Goal: Transaction & Acquisition: Subscribe to service/newsletter

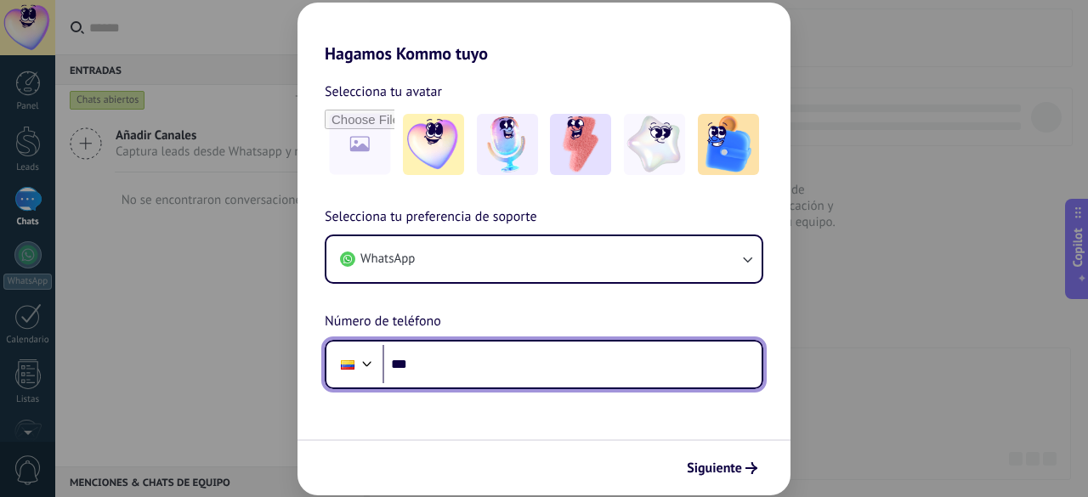
click at [537, 375] on input "***" at bounding box center [571, 364] width 379 height 39
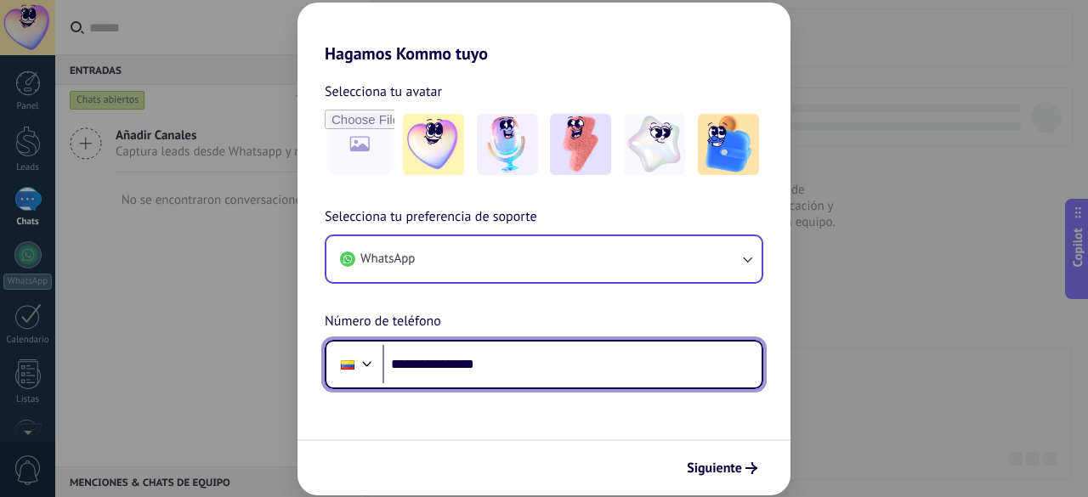
type input "**********"
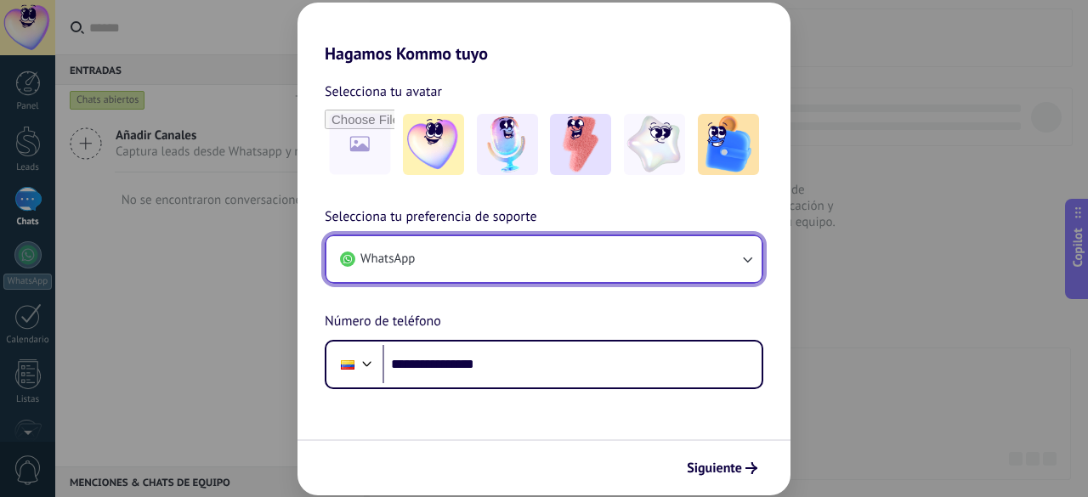
click at [605, 269] on button "WhatsApp" at bounding box center [543, 259] width 435 height 46
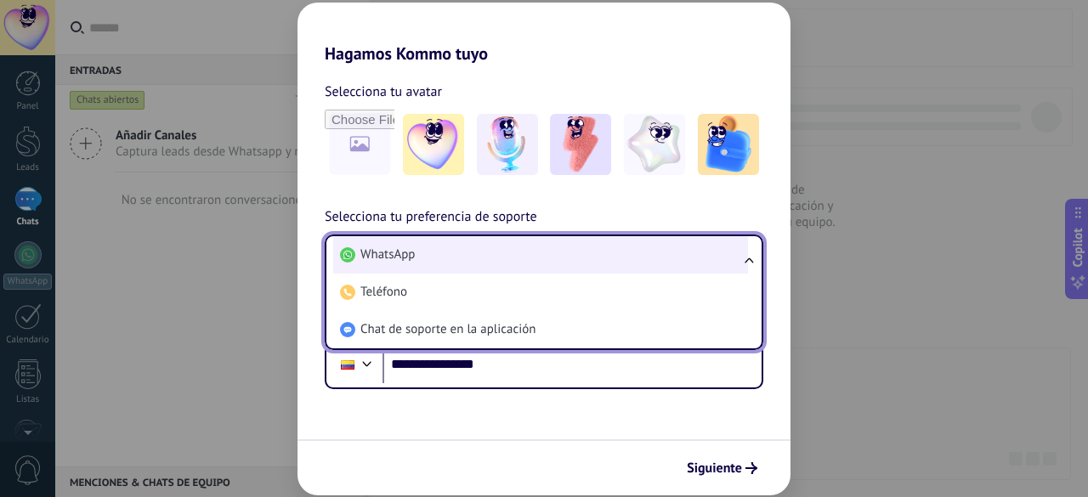
click at [544, 253] on li "WhatsApp" at bounding box center [540, 254] width 415 height 37
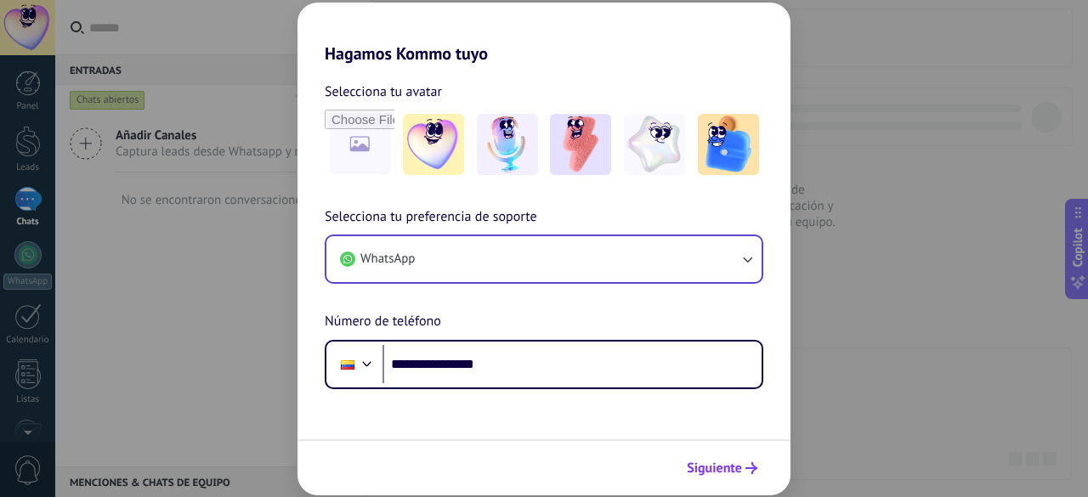
click at [717, 463] on span "Siguiente" at bounding box center [714, 468] width 55 height 12
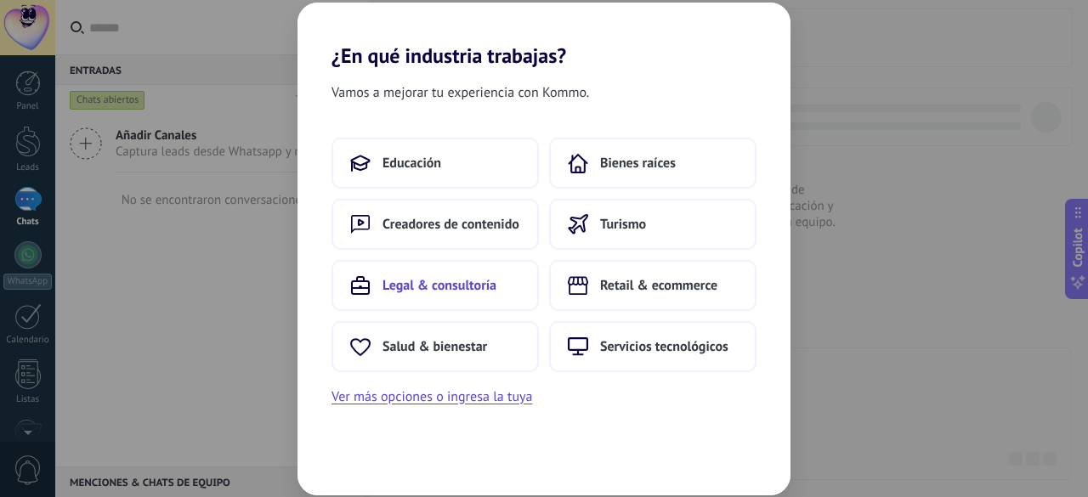
click at [490, 278] on span "Legal & consultoría" at bounding box center [439, 285] width 114 height 17
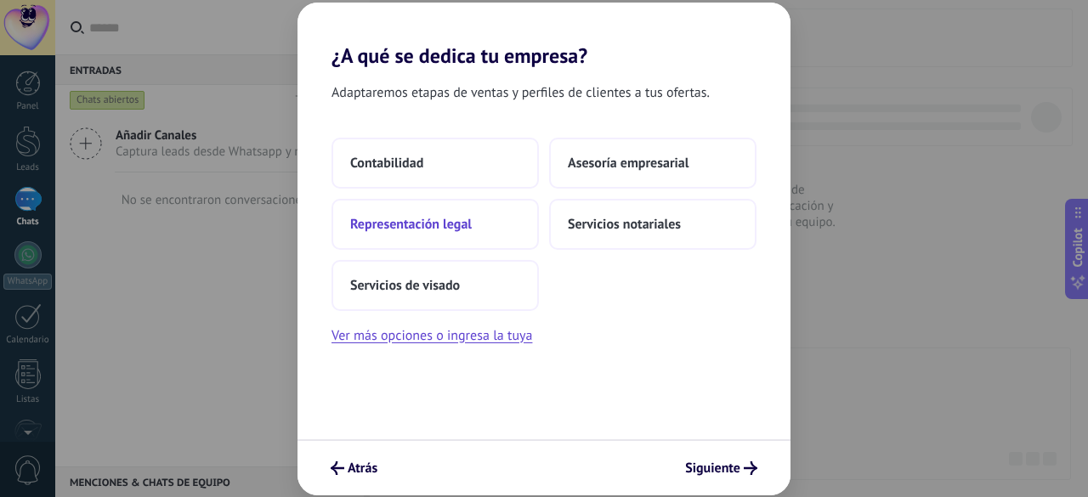
click at [455, 230] on span "Representación legal" at bounding box center [411, 224] width 122 height 17
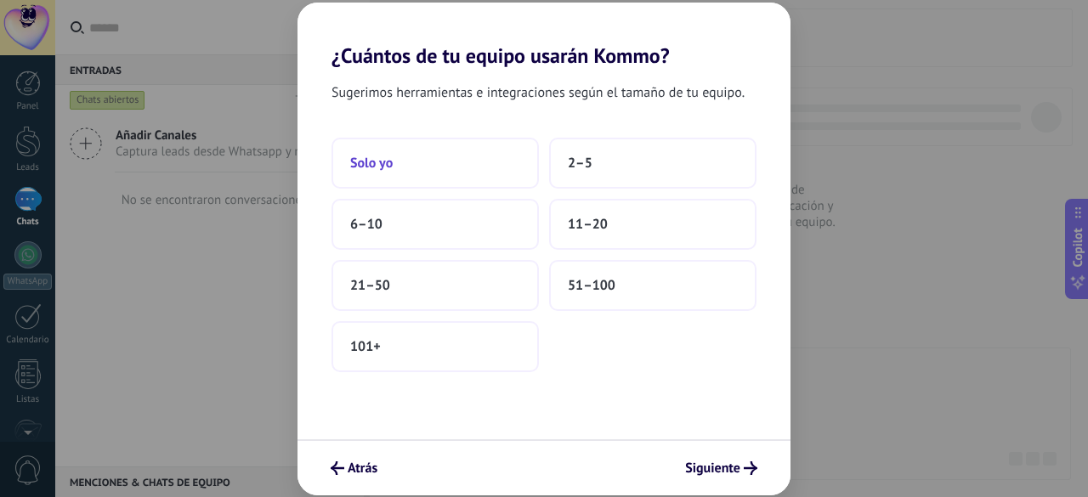
click at [378, 167] on span "Solo yo" at bounding box center [371, 163] width 42 height 17
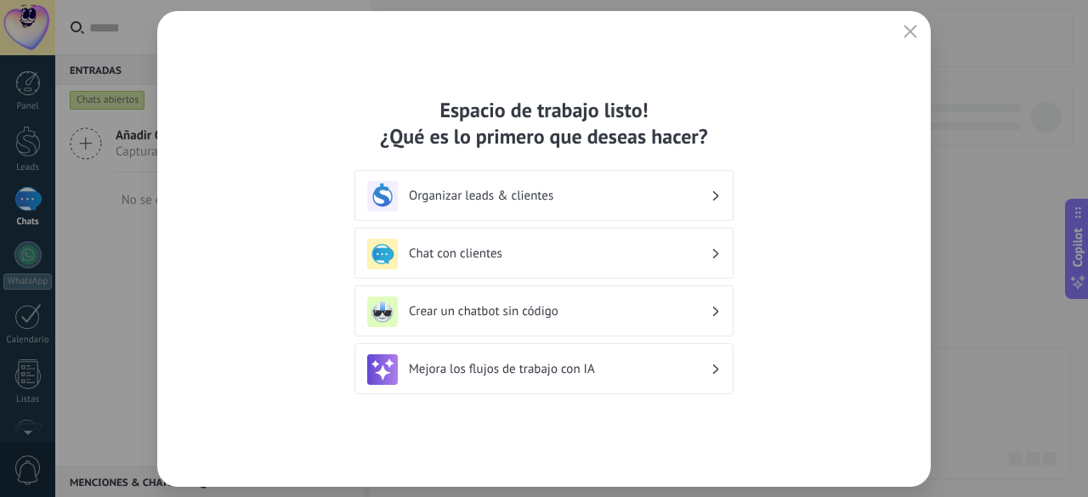
click at [549, 247] on h3 "Chat con clientes" at bounding box center [560, 254] width 302 height 16
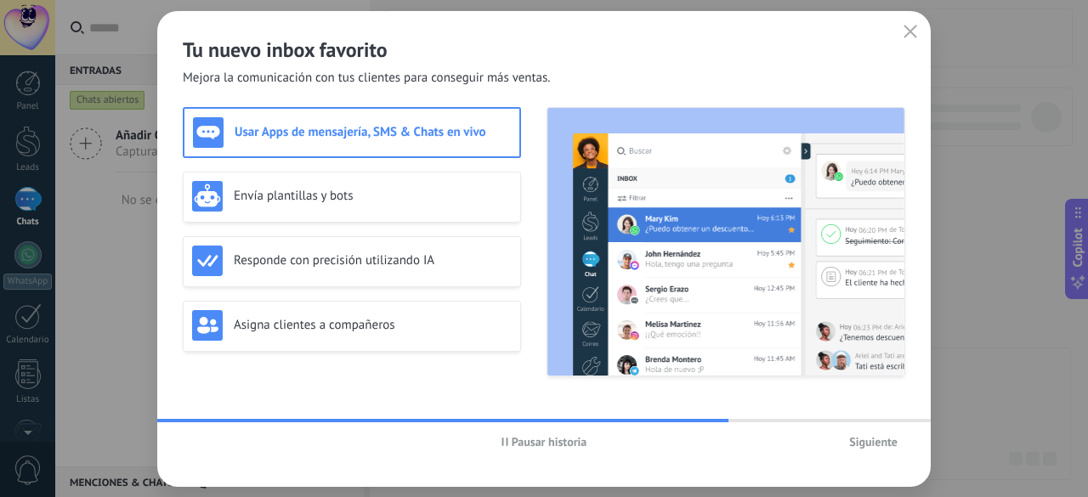
click at [865, 443] on span "Siguiente" at bounding box center [873, 442] width 48 height 12
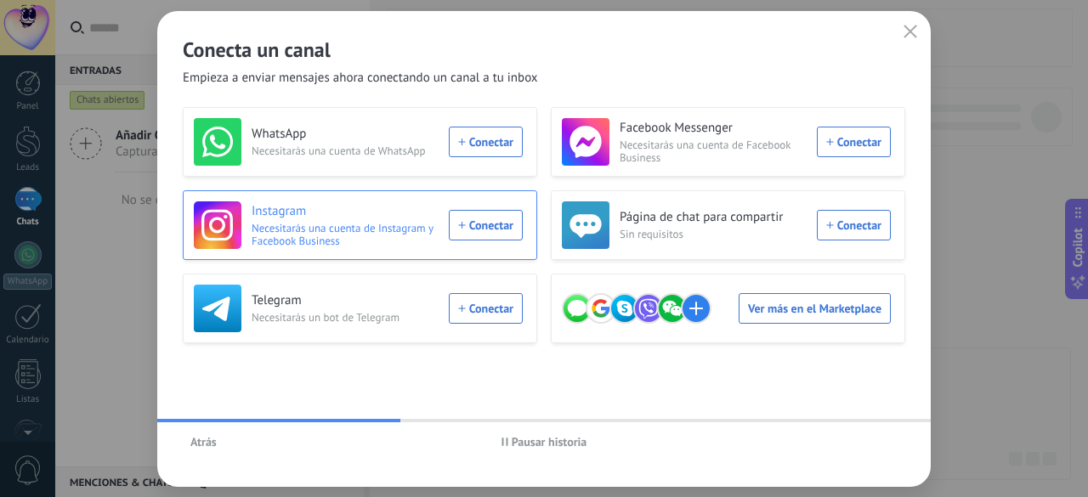
click at [500, 232] on div "Instagram Necesitarás una cuenta de Instagram y Facebook Business Conectar" at bounding box center [358, 225] width 329 height 48
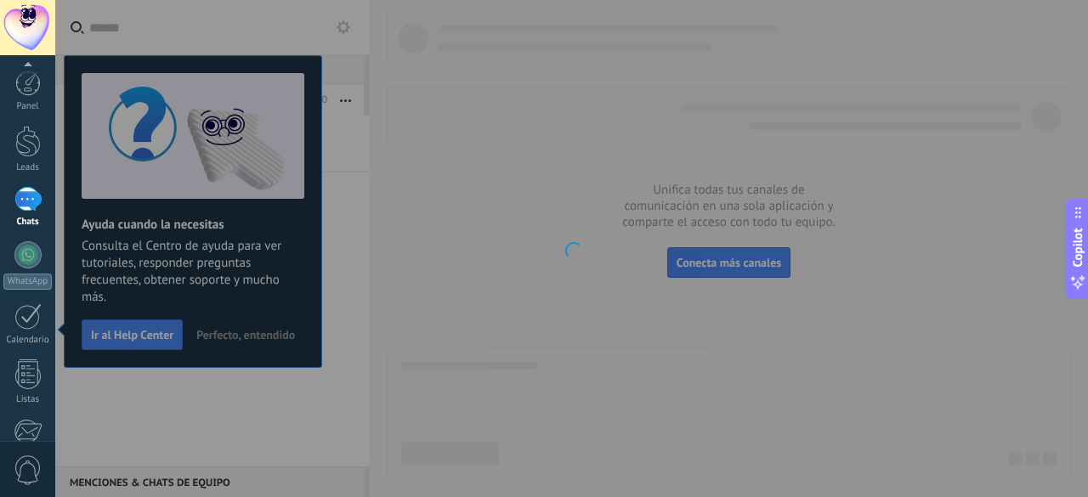
scroll to position [208, 0]
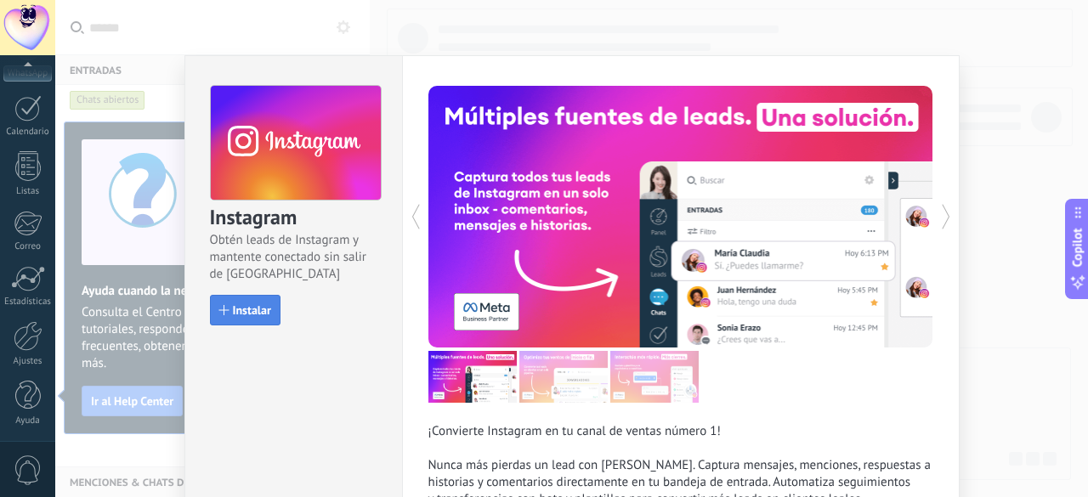
click at [269, 314] on button "Instalar" at bounding box center [245, 310] width 71 height 31
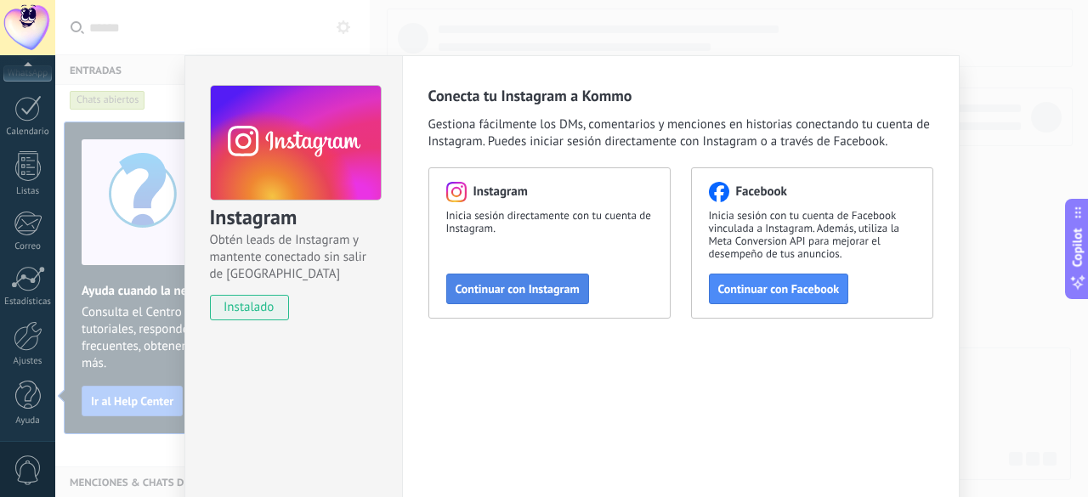
click at [570, 283] on span "Continuar con Instagram" at bounding box center [518, 289] width 124 height 12
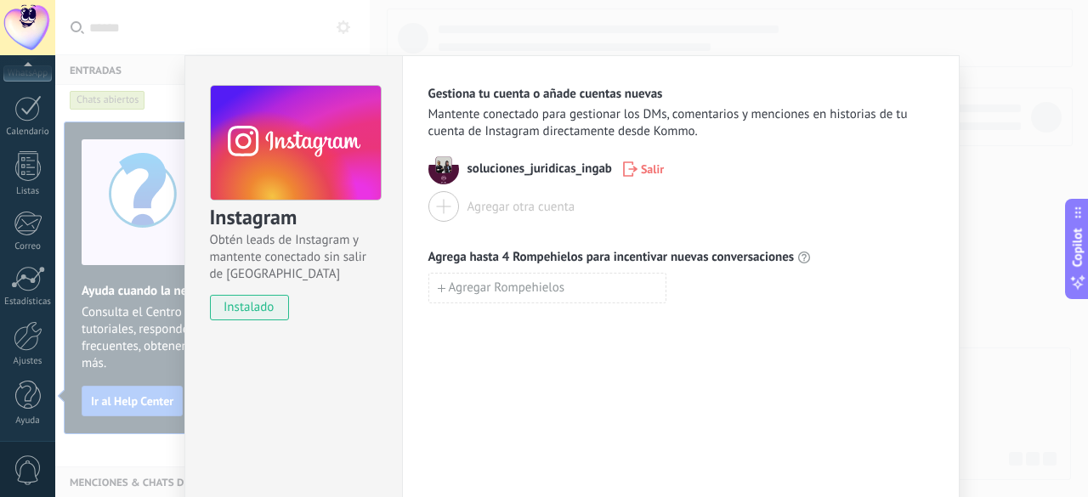
click at [252, 305] on span "instalado" at bounding box center [249, 307] width 77 height 25
click at [634, 329] on div "Gestiona tu cuenta o añade cuentas nuevas Mantente conectado para gestionar los…" at bounding box center [681, 308] width 558 height 506
click at [150, 55] on div "Instagram Obtén leads de Instagram y mantente conectado sin salir de Kommo inst…" at bounding box center [571, 248] width 1033 height 497
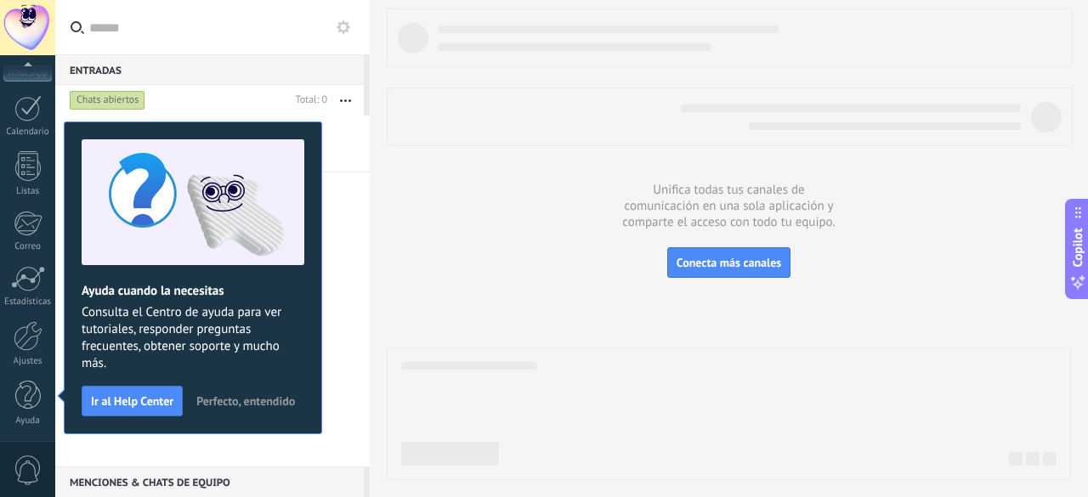
scroll to position [0, 0]
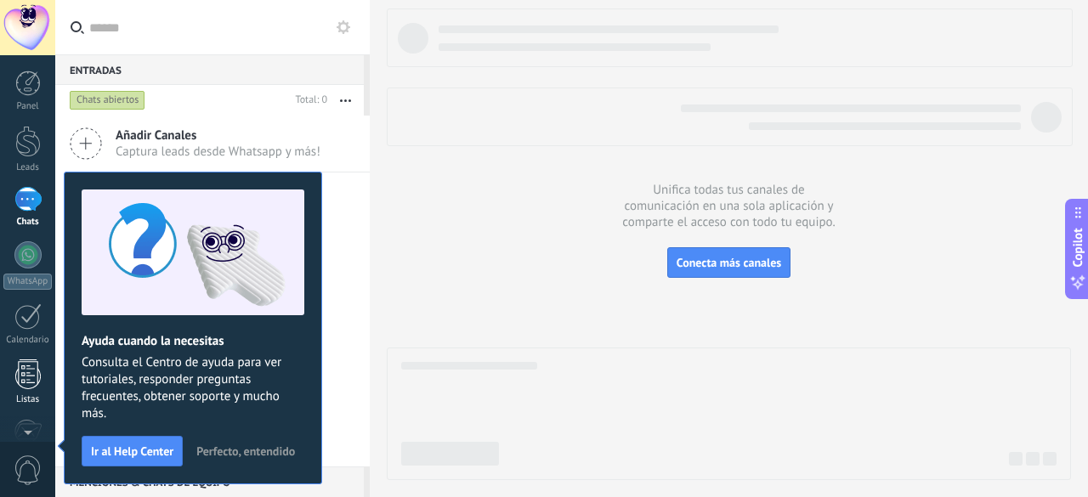
click at [27, 378] on div at bounding box center [27, 375] width 25 height 30
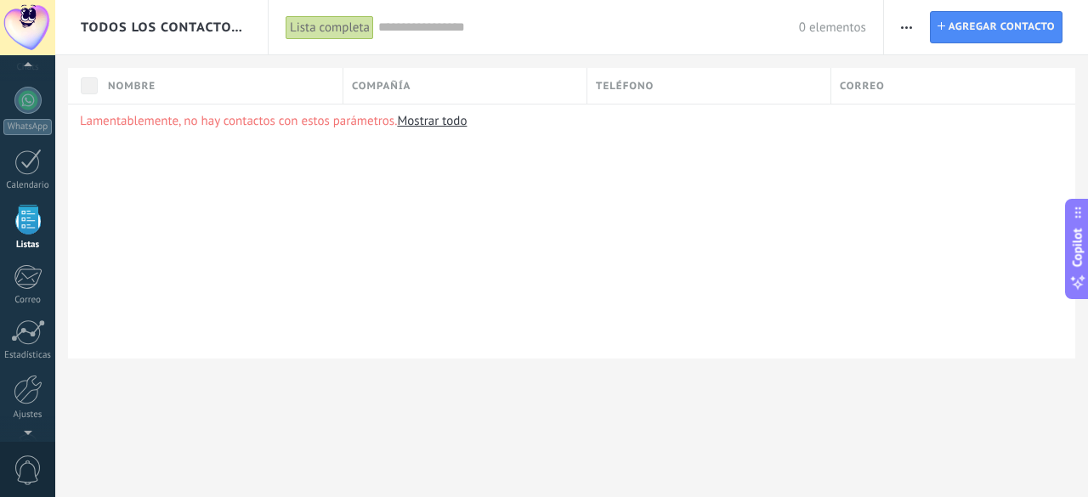
scroll to position [208, 0]
click at [25, 429] on div at bounding box center [27, 428] width 55 height 25
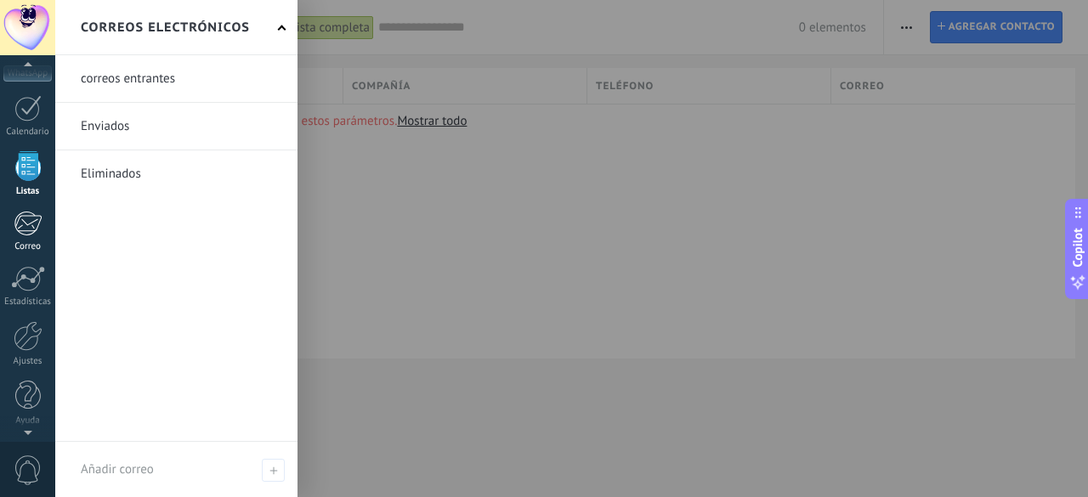
click at [32, 217] on div at bounding box center [28, 223] width 28 height 25
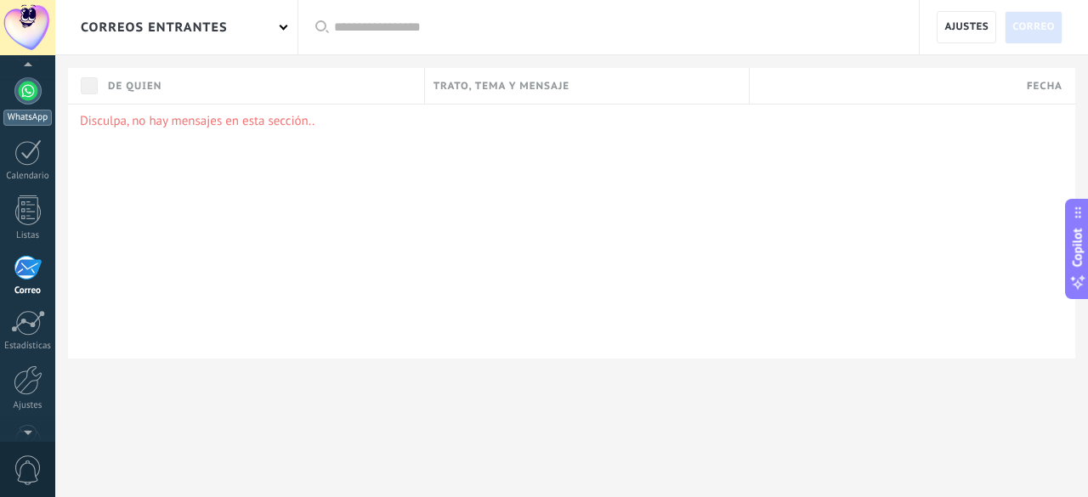
scroll to position [160, 0]
click at [32, 92] on div at bounding box center [27, 95] width 27 height 27
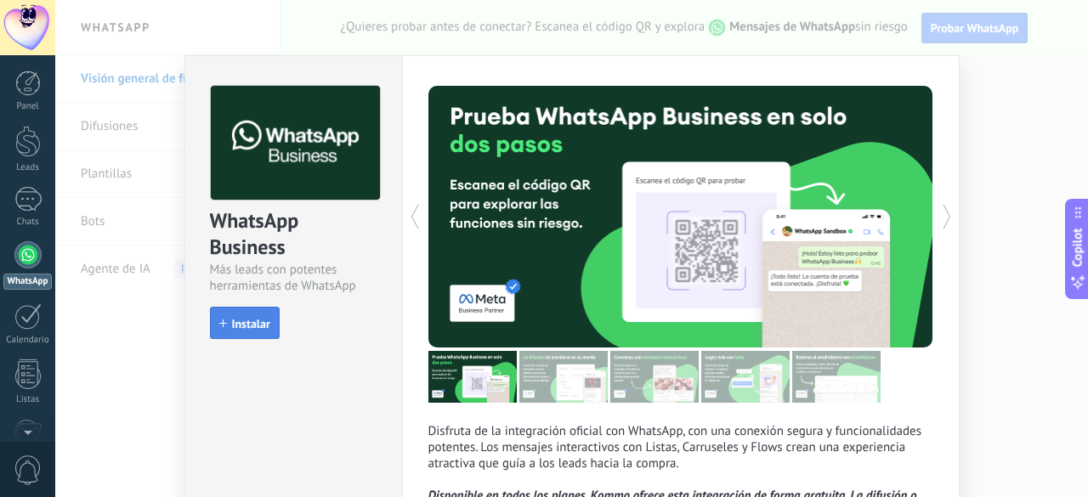
click at [247, 322] on span "Instalar" at bounding box center [251, 324] width 38 height 12
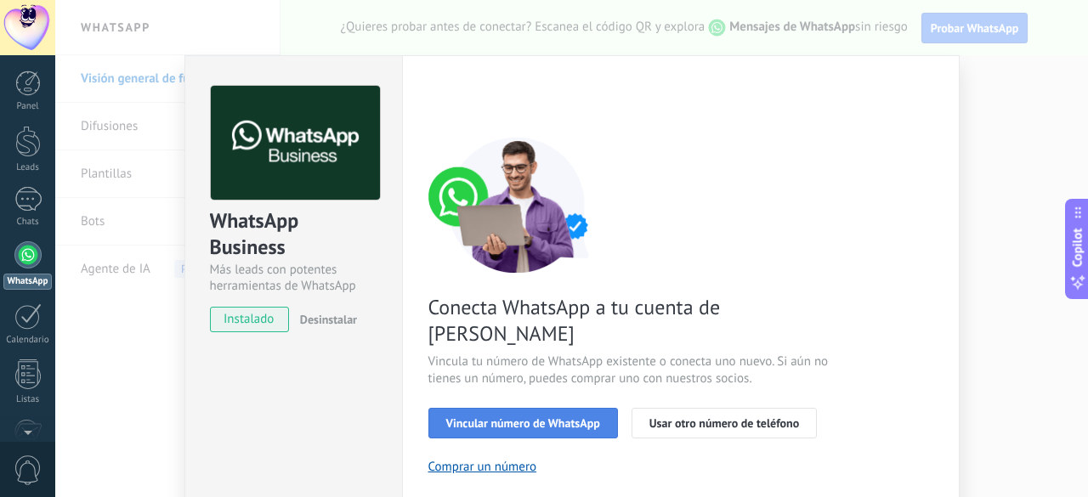
click at [493, 417] on span "Vincular número de WhatsApp" at bounding box center [523, 423] width 154 height 12
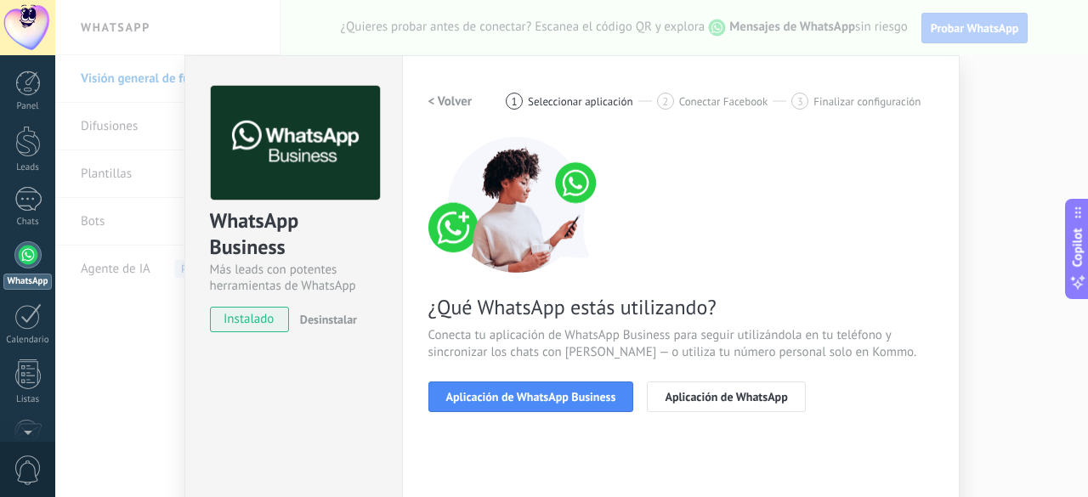
click at [493, 399] on span "Aplicación de WhatsApp Business" at bounding box center [531, 397] width 170 height 12
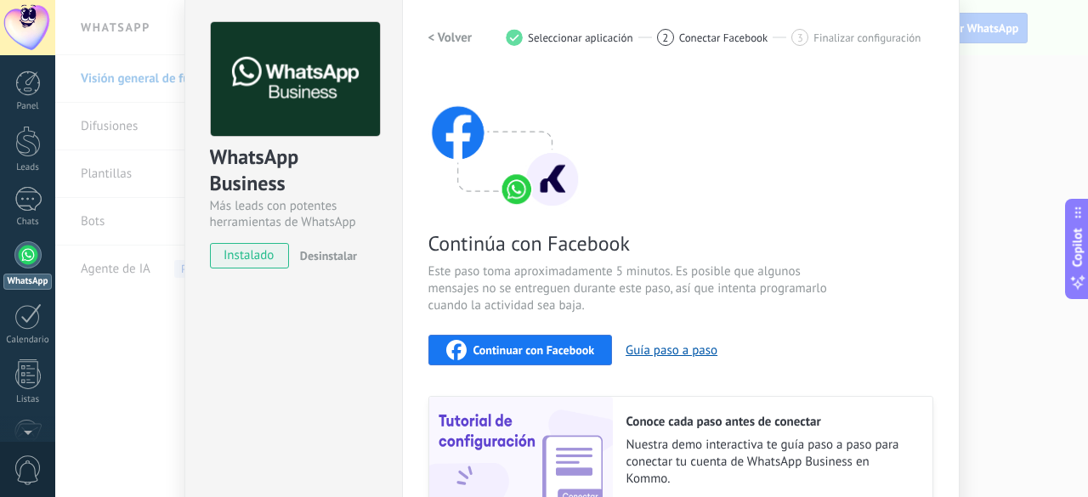
scroll to position [66, 0]
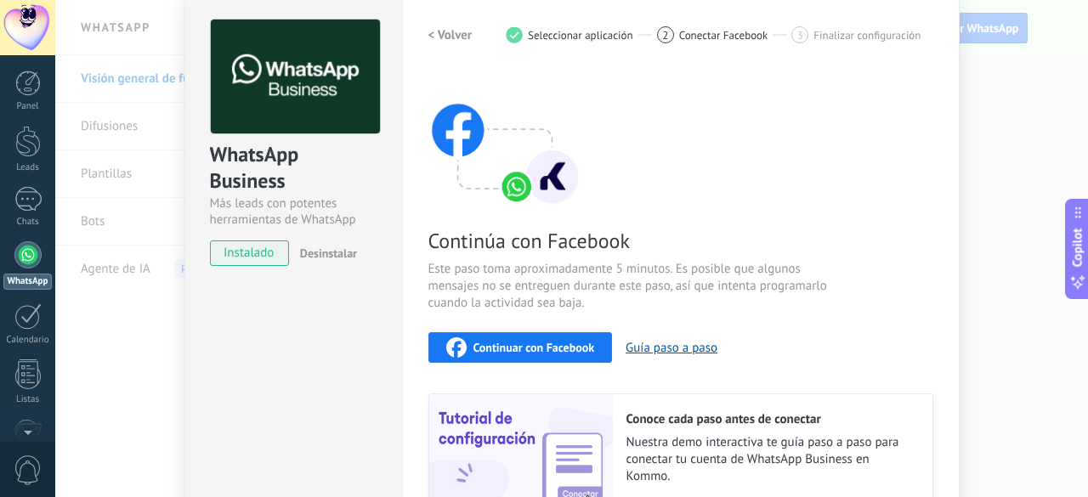
click at [513, 353] on span "Continuar con Facebook" at bounding box center [534, 348] width 122 height 12
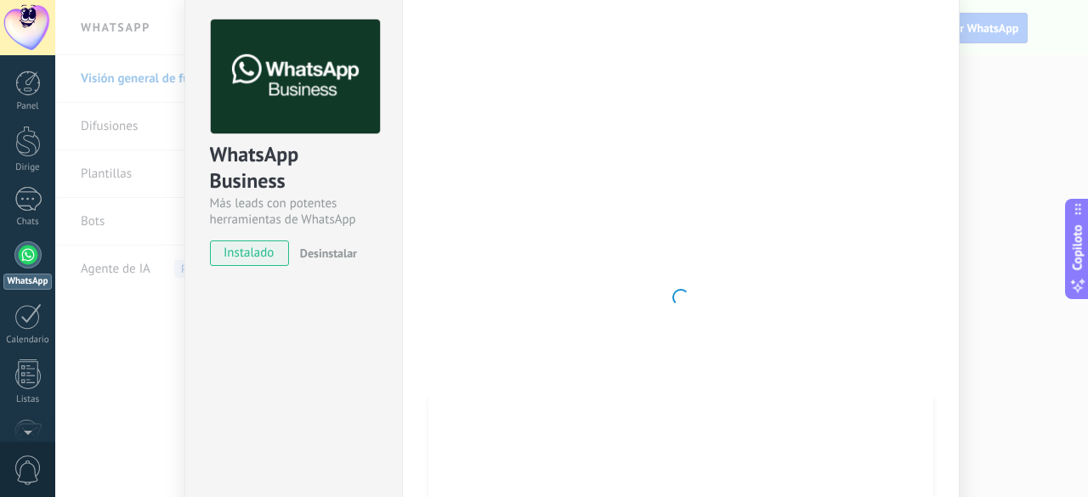
click at [719, 266] on div at bounding box center [680, 298] width 505 height 556
click at [1018, 142] on div "WhatsApp Business Más leads con potentes herramientas de WhatsApp instalado Des…" at bounding box center [571, 248] width 1033 height 497
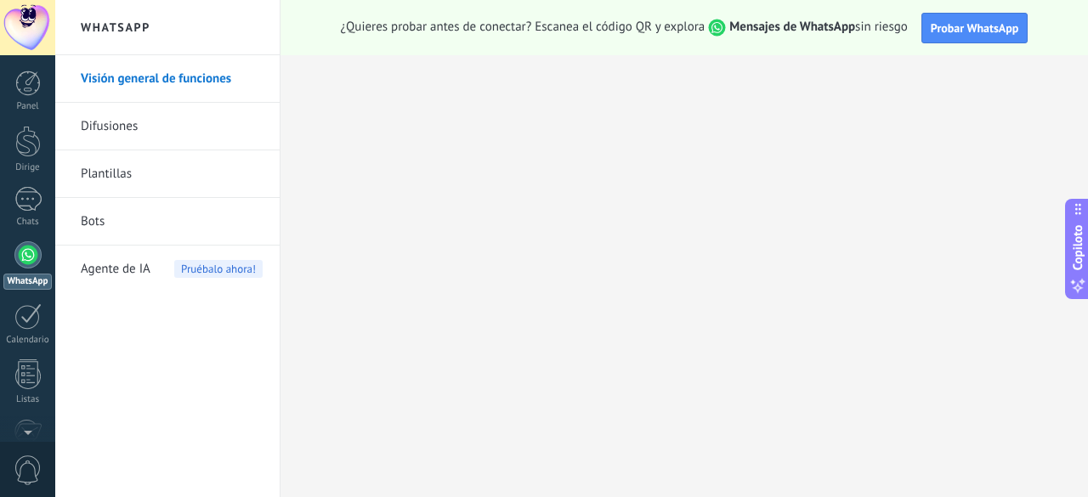
scroll to position [0, 0]
click at [962, 29] on font "Probar WhatsApp" at bounding box center [975, 27] width 88 height 15
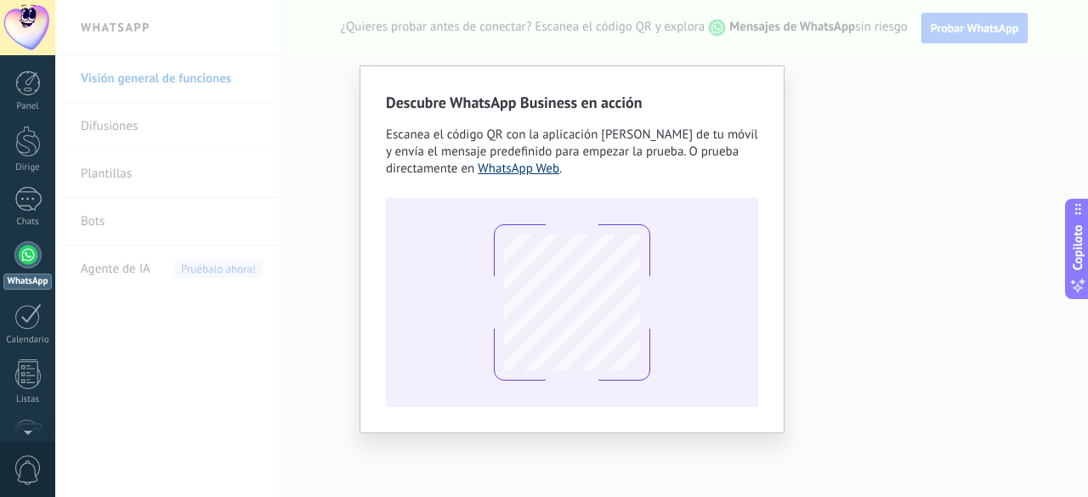
click at [539, 166] on font "WhatsApp Web" at bounding box center [519, 169] width 82 height 16
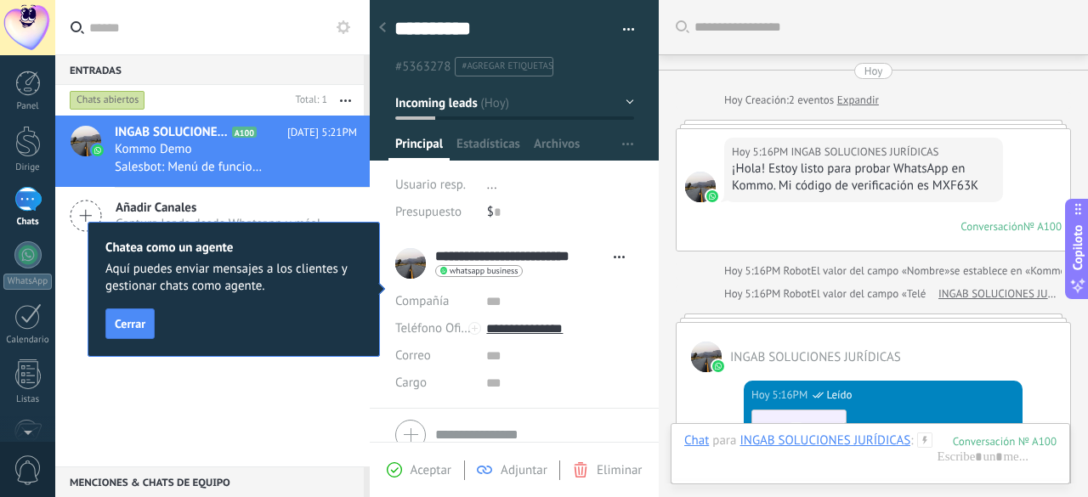
scroll to position [25, 0]
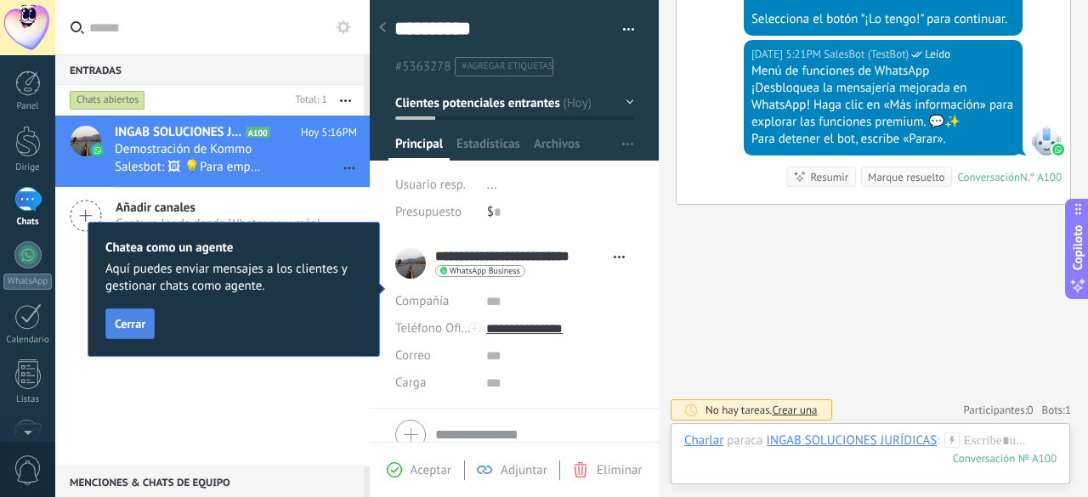
click at [144, 327] on button "Cerrar" at bounding box center [129, 324] width 49 height 31
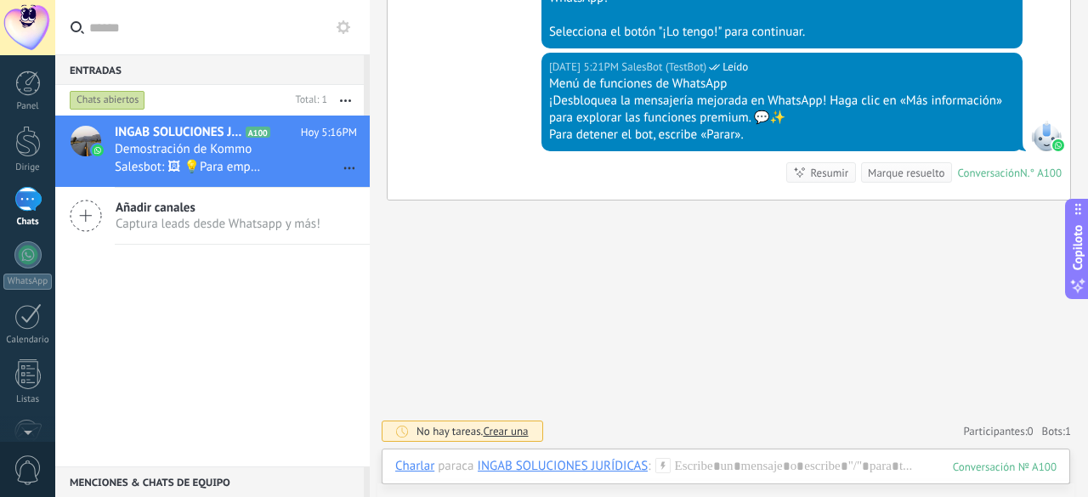
scroll to position [796, 0]
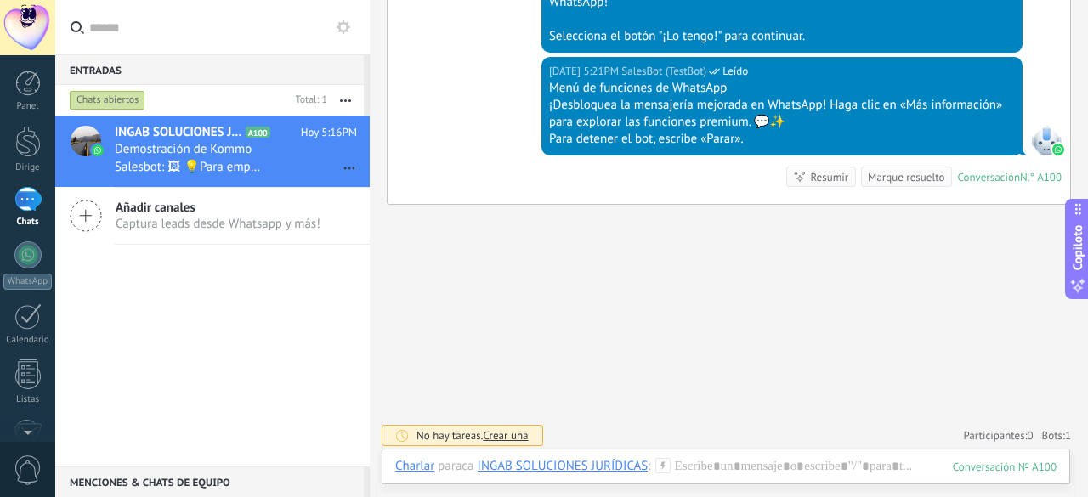
click at [508, 142] on div "[DATE] 5:21PM SalesBot (TestBot) Leído Menú de funciones de WhatsApp ¡Desbloque…" at bounding box center [729, 130] width 682 height 147
click at [793, 88] on div "Menú de funciones de WhatsApp" at bounding box center [782, 88] width 466 height 17
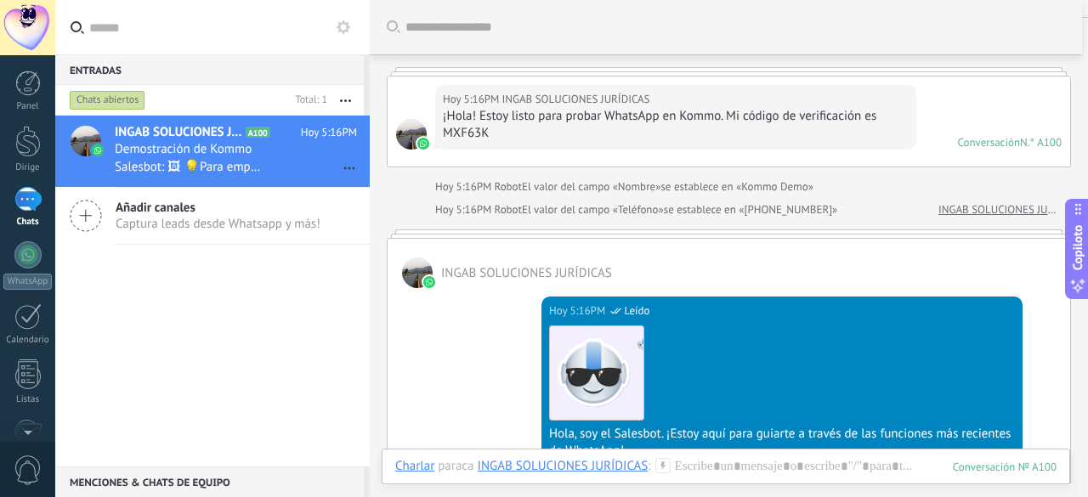
scroll to position [0, 0]
